Goal: Browse casually

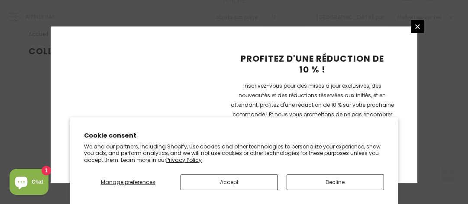
scroll to position [302, 0]
